Goal: Check status: Check status

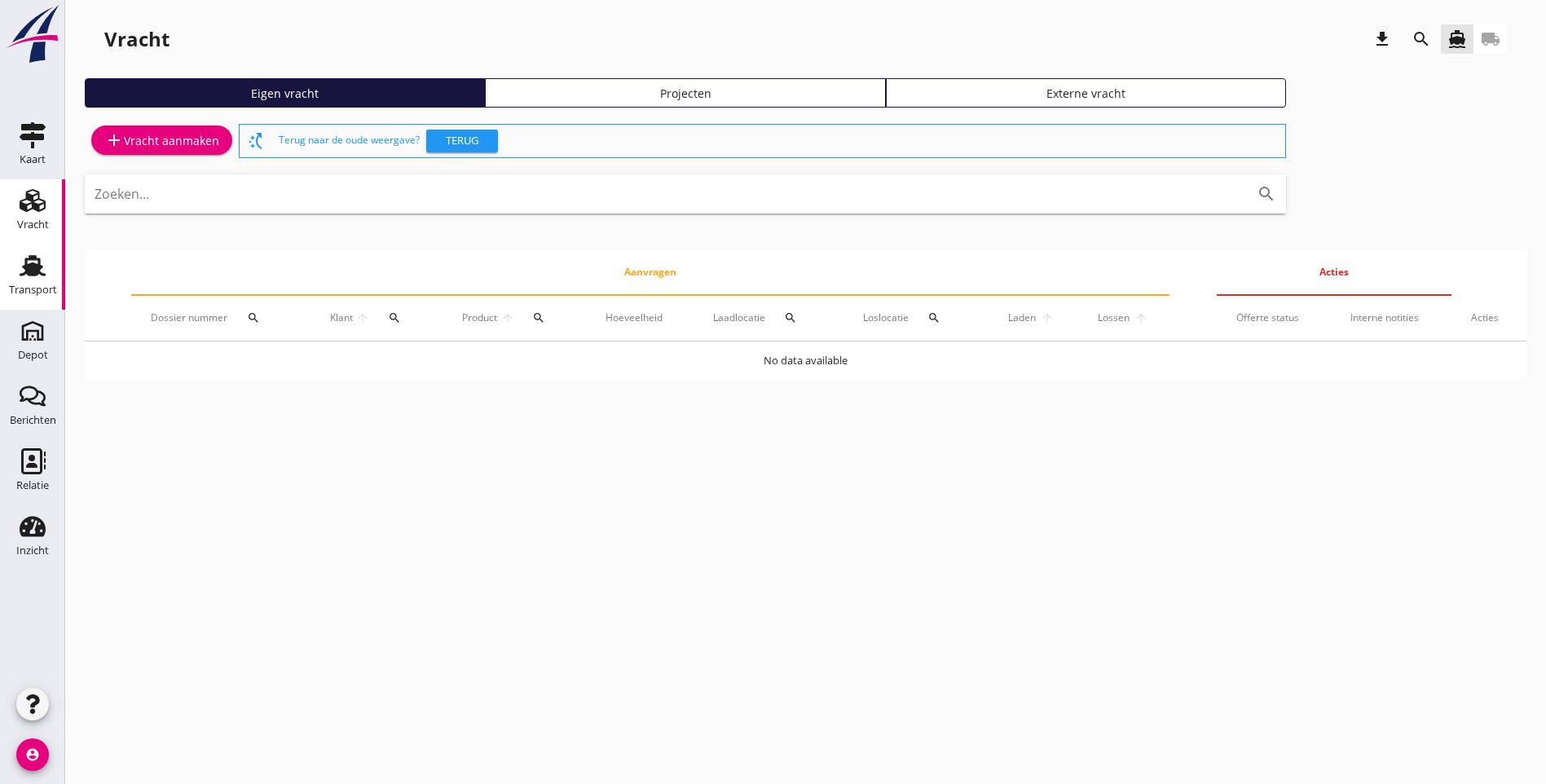
click at [26, 282] on div "Transport" at bounding box center [33, 291] width 48 height 23
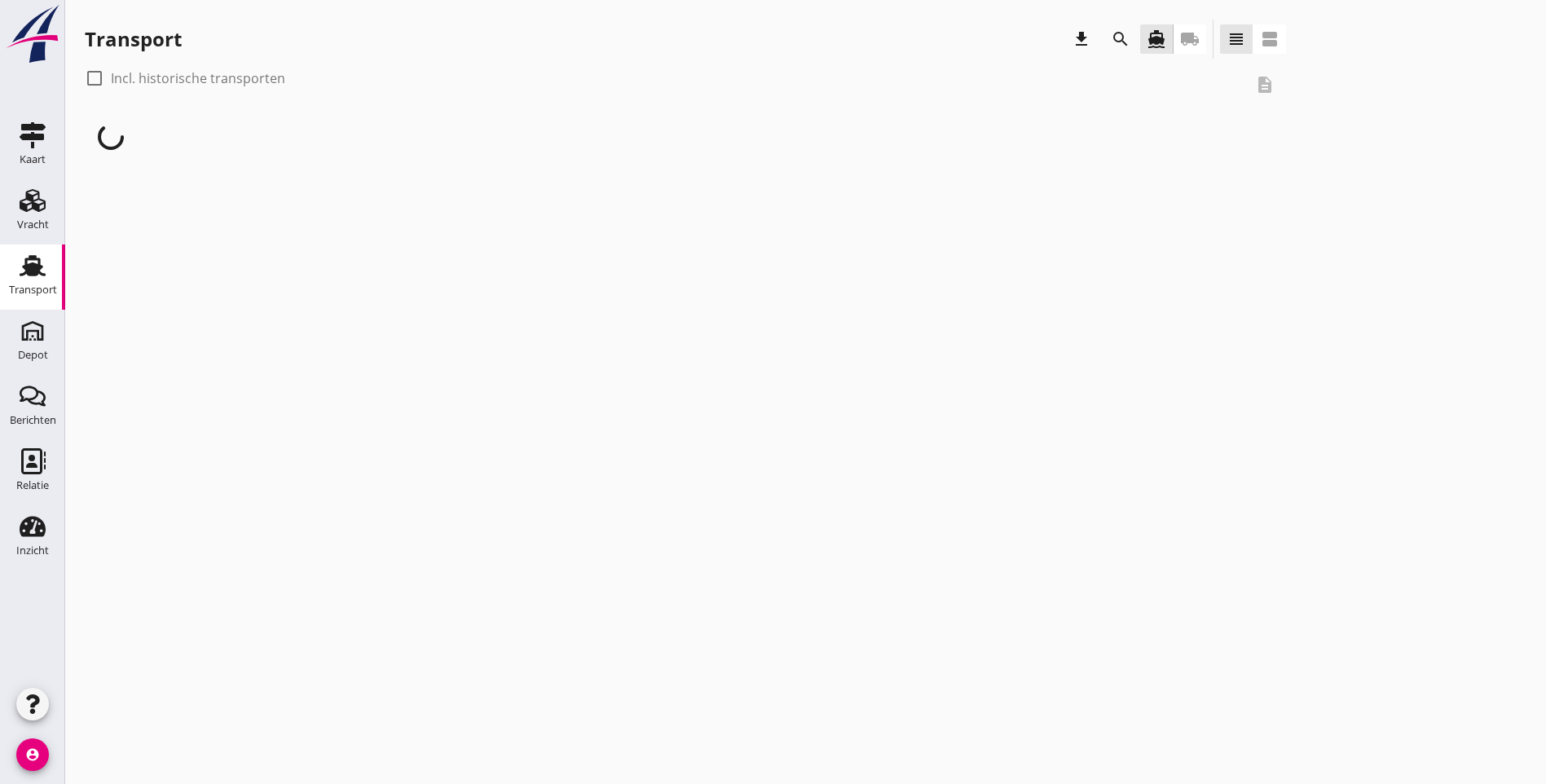
click at [99, 74] on div at bounding box center [95, 79] width 28 height 28
checkbox input "true"
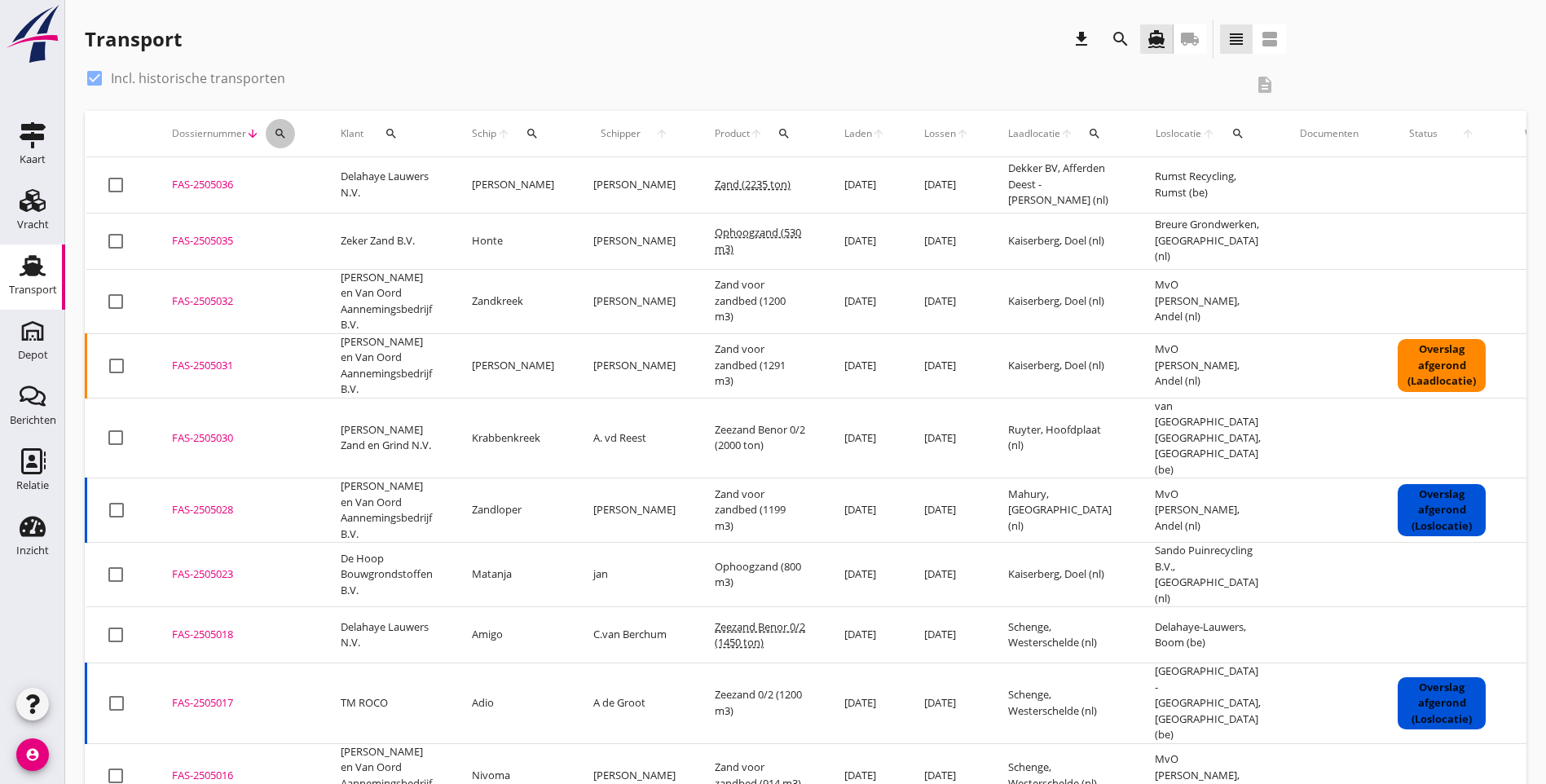
click at [282, 132] on icon "search" at bounding box center [281, 133] width 13 height 13
click at [320, 181] on input "Zoeken op dossiernummer..." at bounding box center [357, 181] width 169 height 26
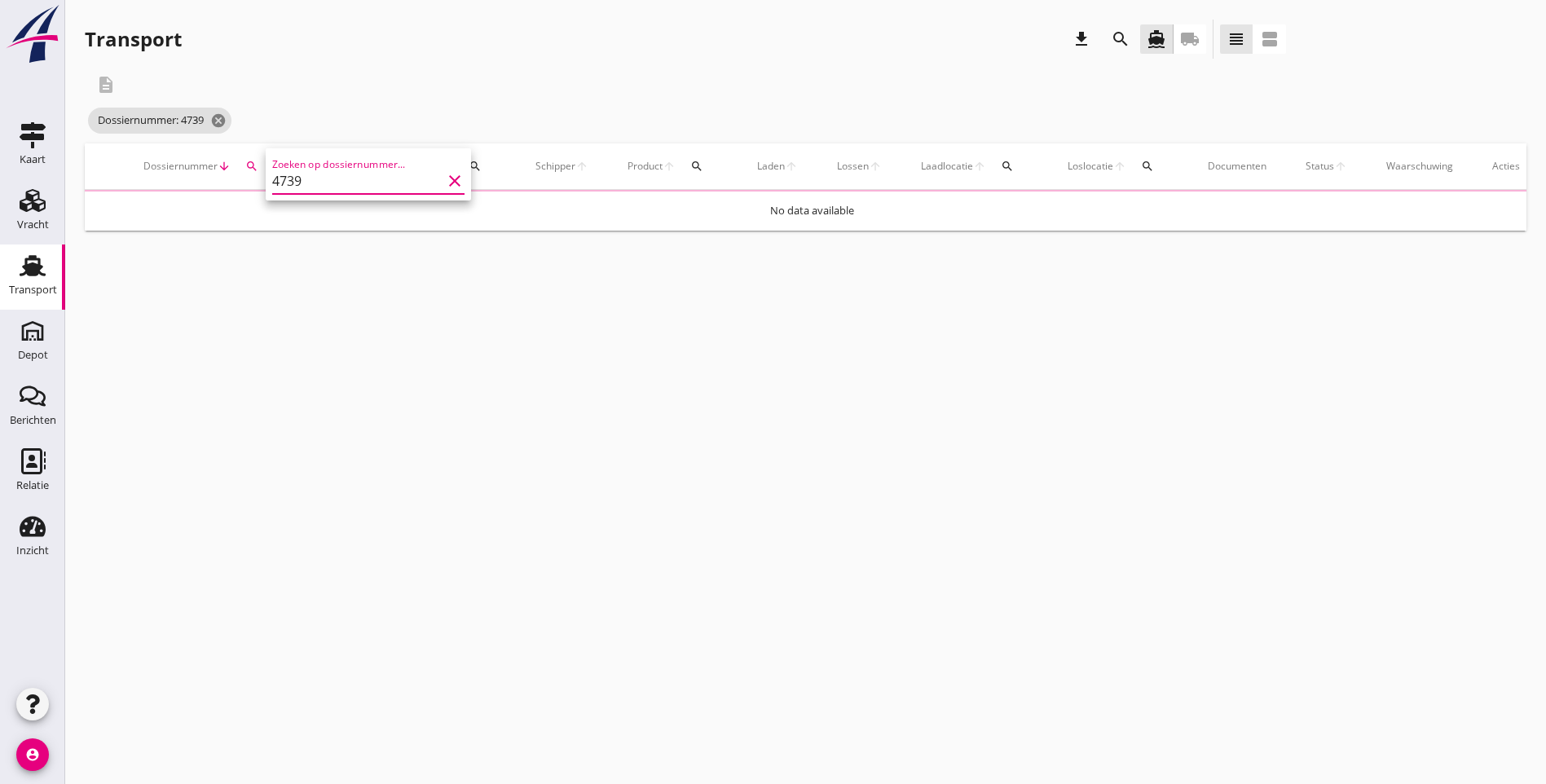
click at [273, 180] on input "4739" at bounding box center [357, 181] width 169 height 26
click at [297, 177] on input "FAS2504739" at bounding box center [357, 181] width 169 height 26
type input "FAS-2504739"
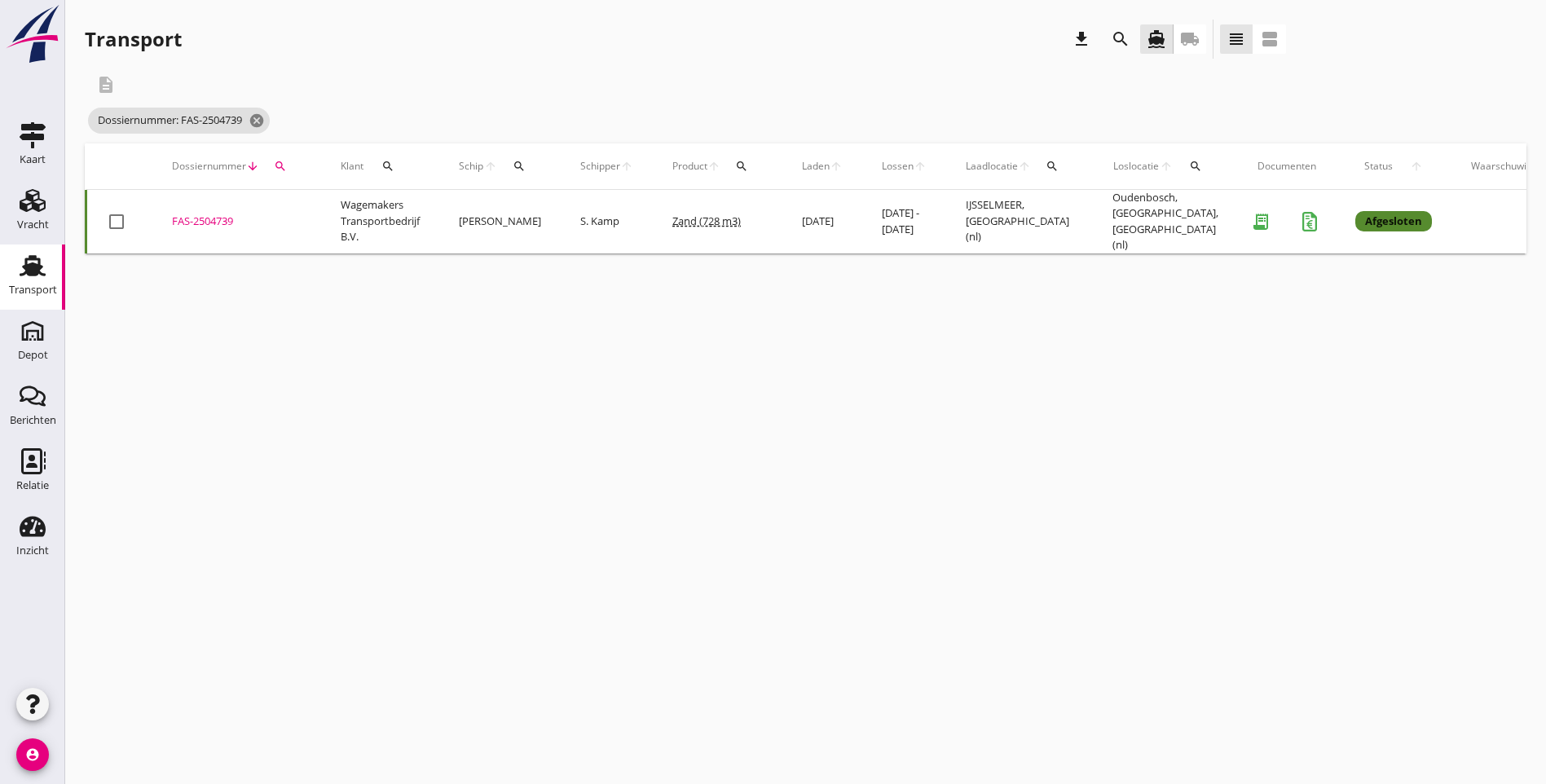
click at [215, 220] on div "FAS-2504739" at bounding box center [237, 222] width 129 height 16
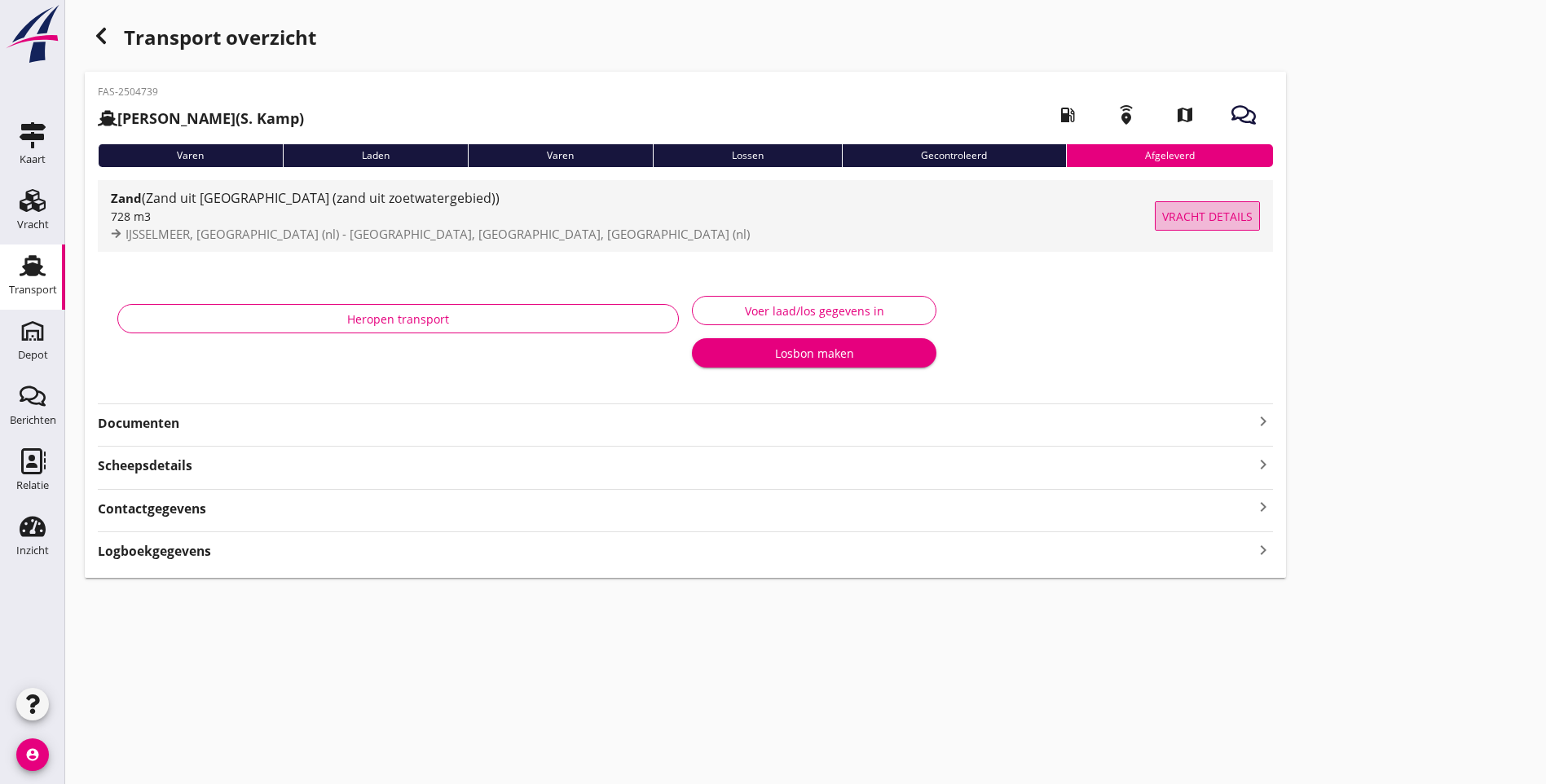
click at [1162, 210] on span "Vracht details" at bounding box center [1207, 216] width 91 height 17
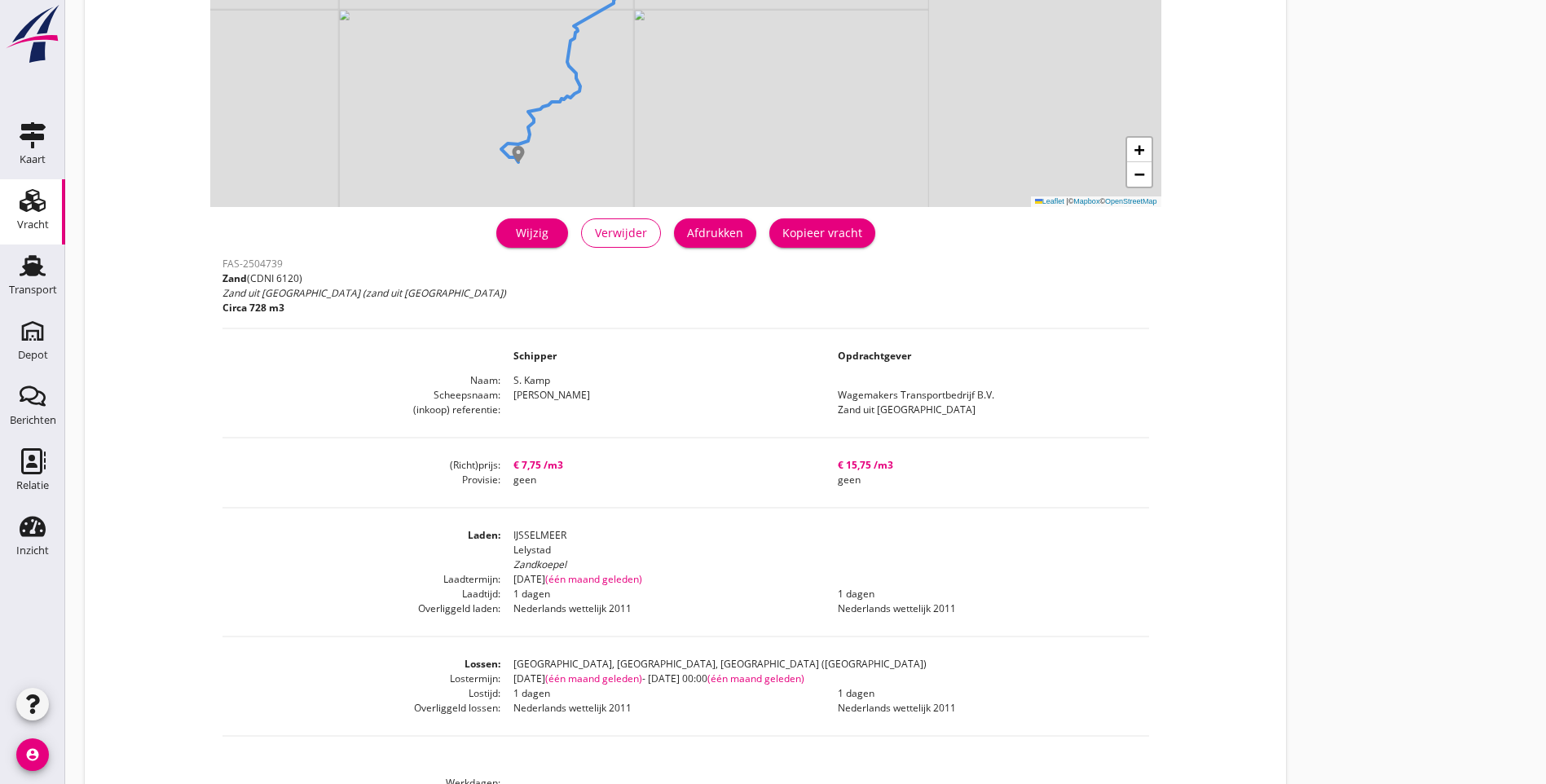
scroll to position [83, 0]
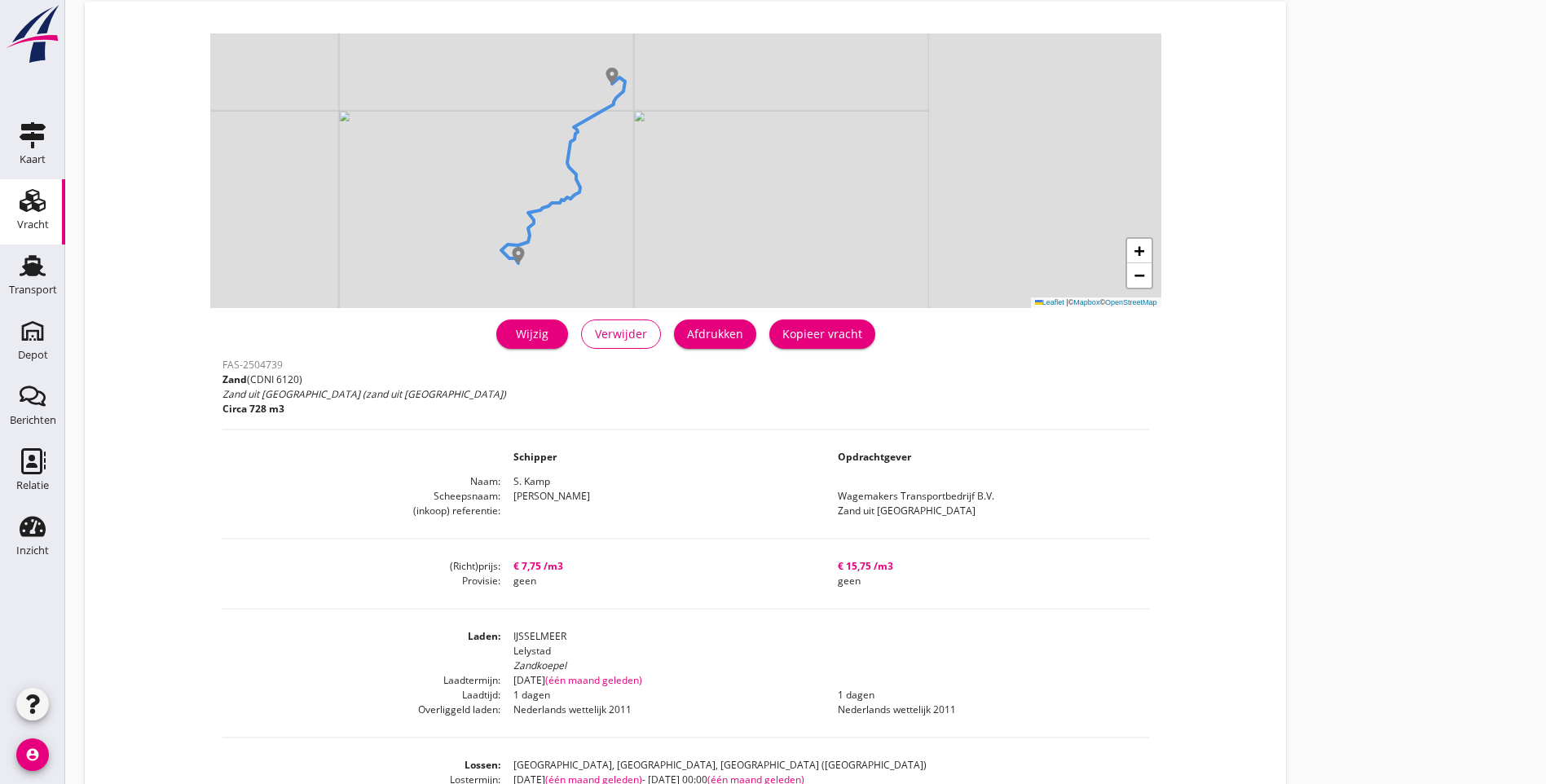
drag, startPoint x: 15, startPoint y: 292, endPoint x: 321, endPoint y: 243, distance: 309.9
click at [15, 291] on div "Transport" at bounding box center [33, 289] width 48 height 11
